Goal: Task Accomplishment & Management: Use online tool/utility

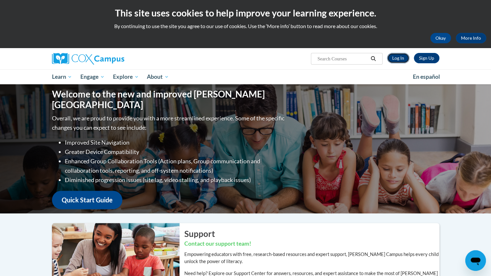
click at [397, 58] on link "Log In" at bounding box center [398, 58] width 22 height 10
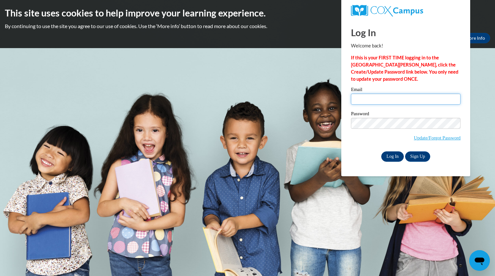
type input "hernandezrobyn@aasd.k12.wi.us"
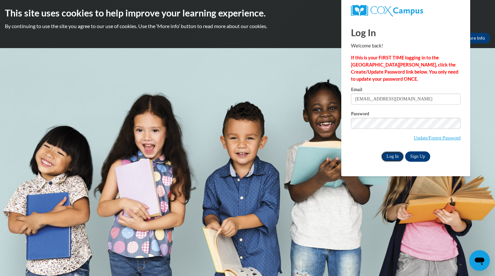
click at [394, 156] on input "Log In" at bounding box center [393, 156] width 23 height 10
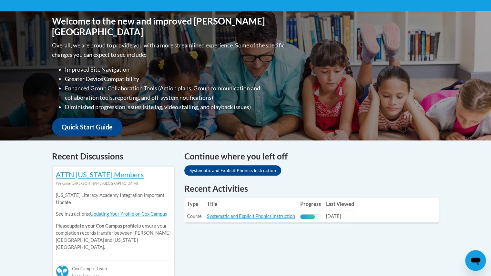
scroll to position [134, 0]
click at [263, 218] on link "Systematic and Explicit Phonics Instruction" at bounding box center [251, 215] width 88 height 5
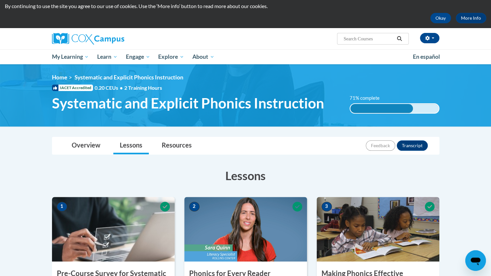
scroll to position [20, 0]
